Goal: Task Accomplishment & Management: Manage account settings

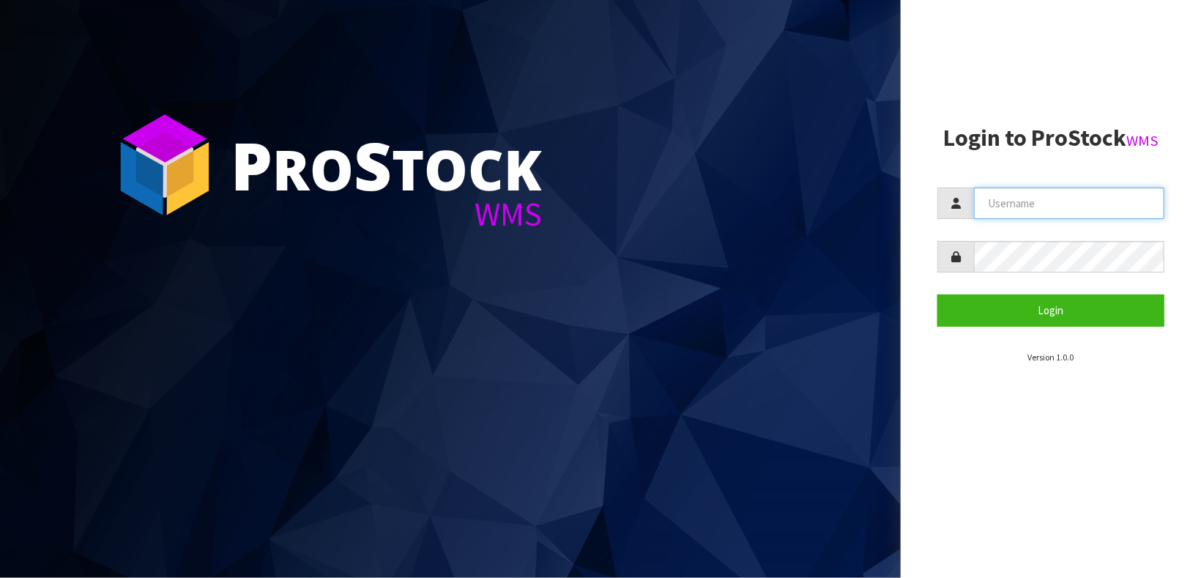
click at [987, 203] on input "text" at bounding box center [1069, 204] width 190 height 32
click at [938, 294] on button "Login" at bounding box center [1051, 310] width 227 height 32
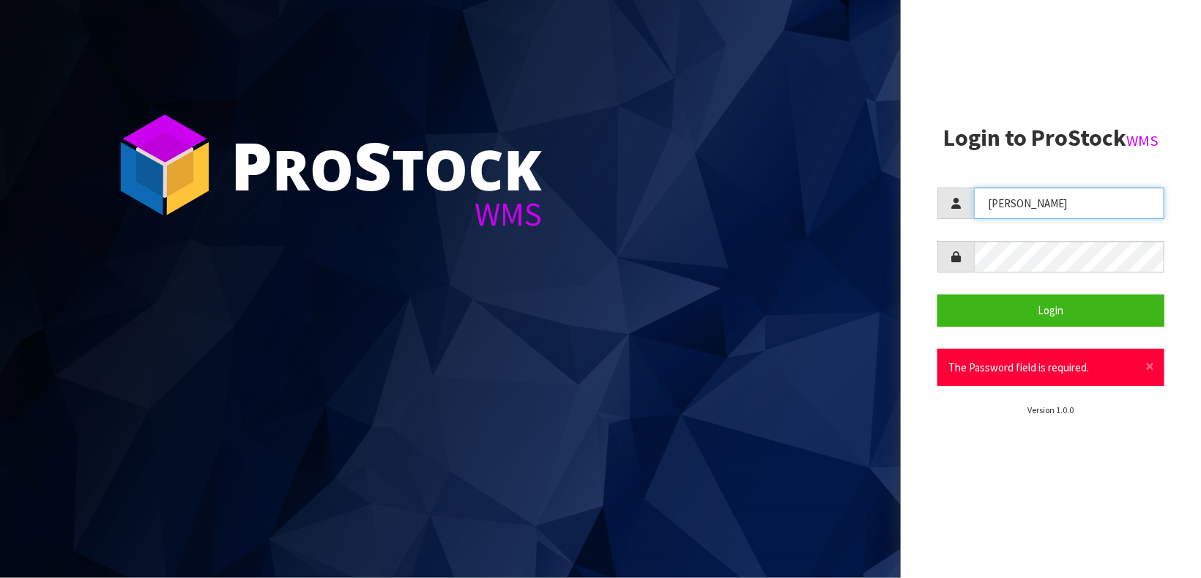
type input "[PERSON_NAME]"
click at [938, 294] on button "Login" at bounding box center [1051, 310] width 227 height 32
